Goal: Transaction & Acquisition: Purchase product/service

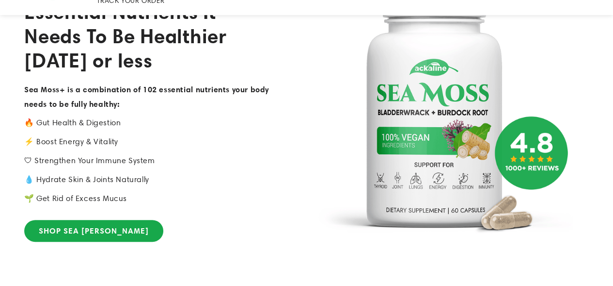
scroll to position [194, 0]
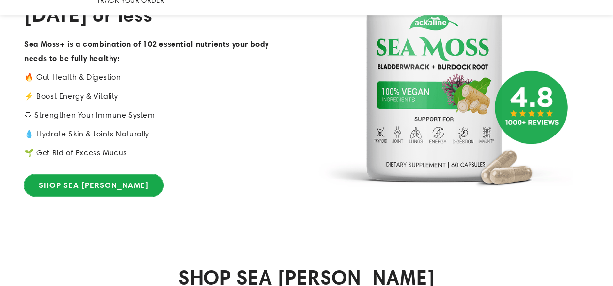
click at [80, 174] on link "SHOP SEA [PERSON_NAME]" at bounding box center [93, 185] width 139 height 22
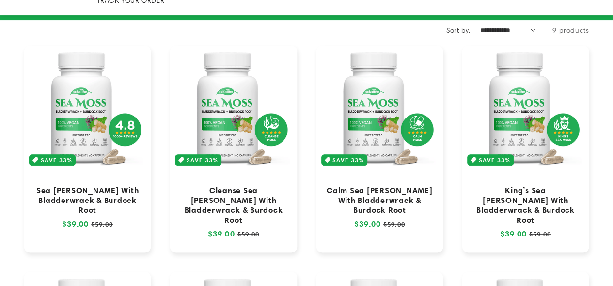
scroll to position [97, 0]
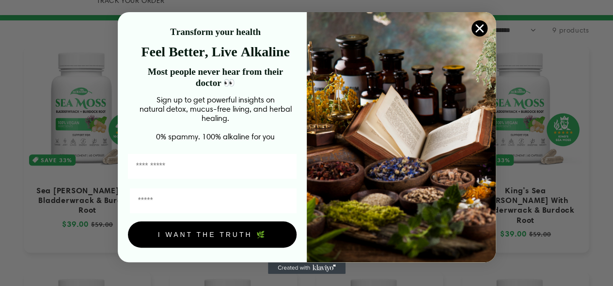
click at [483, 32] on circle "Close dialog" at bounding box center [479, 28] width 16 height 16
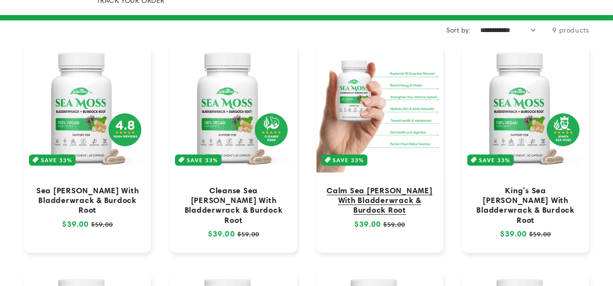
click at [371, 185] on link "Calm Sea [PERSON_NAME] With Bladderwrack & Burdock Root" at bounding box center [379, 199] width 107 height 29
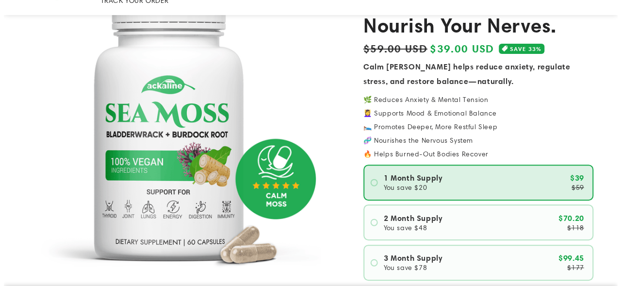
scroll to position [194, 0]
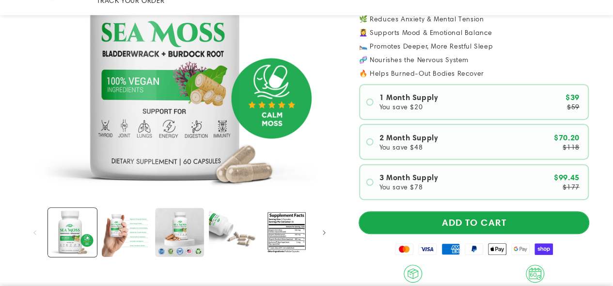
click at [466, 211] on button "ADD TO CART" at bounding box center [474, 222] width 230 height 22
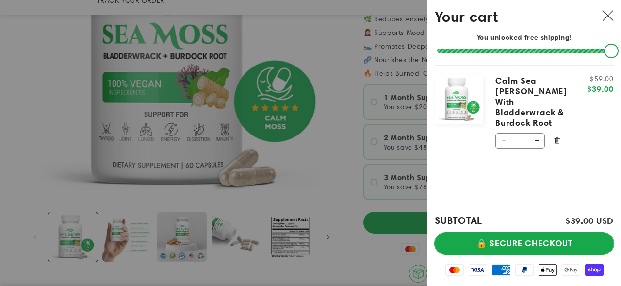
click at [506, 240] on button "🔒 SECURE CHECKOUT" at bounding box center [523, 243] width 179 height 22
